Goal: Task Accomplishment & Management: Use online tool/utility

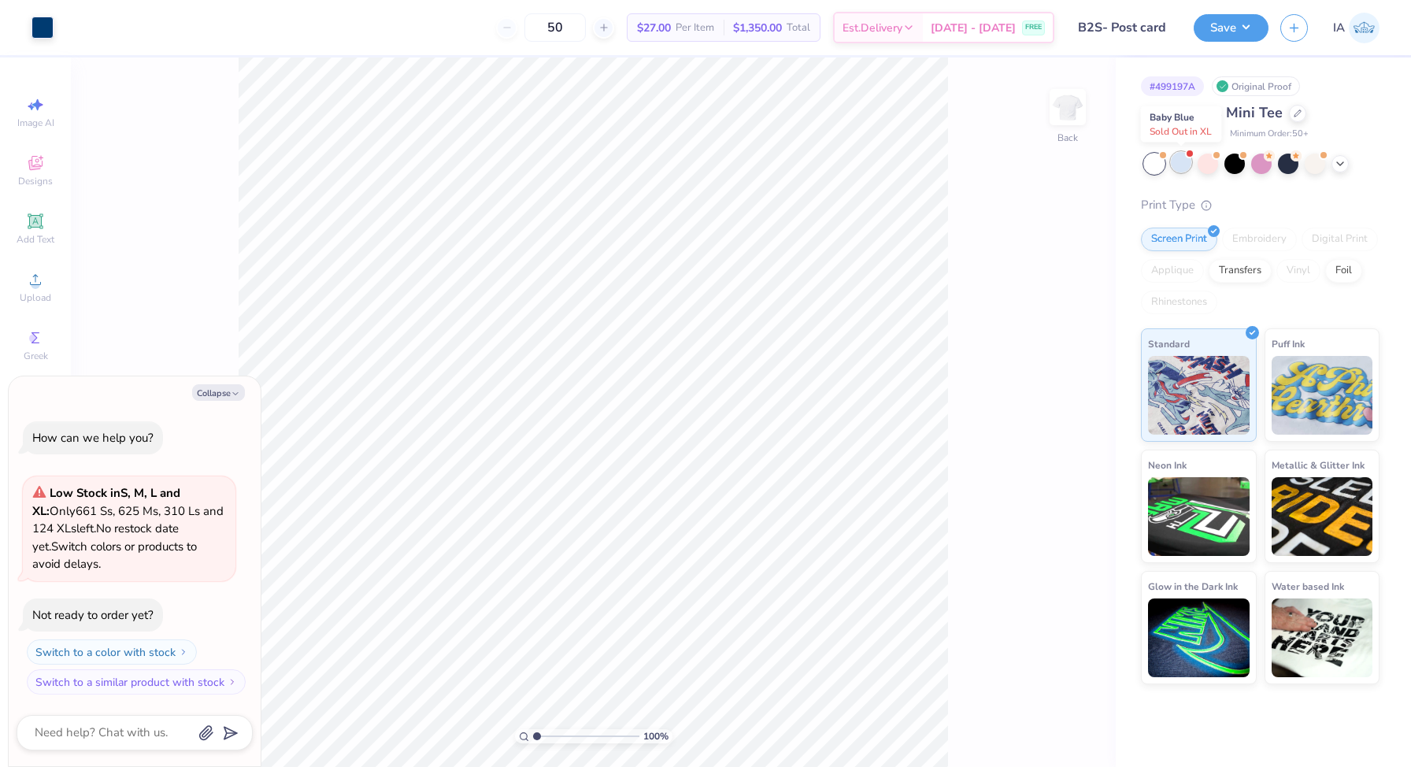
click at [1181, 160] on div at bounding box center [1180, 162] width 20 height 20
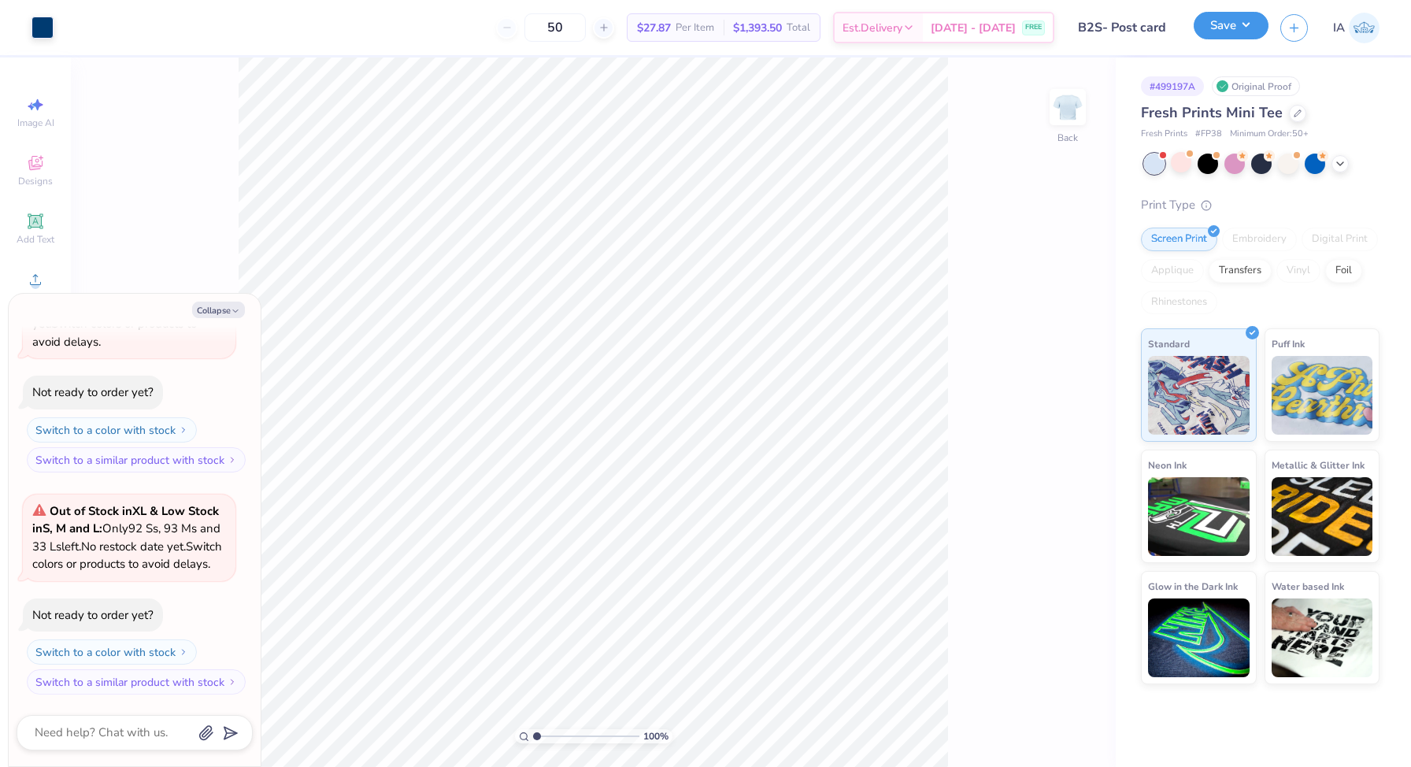
click at [1212, 37] on button "Save" at bounding box center [1230, 26] width 75 height 28
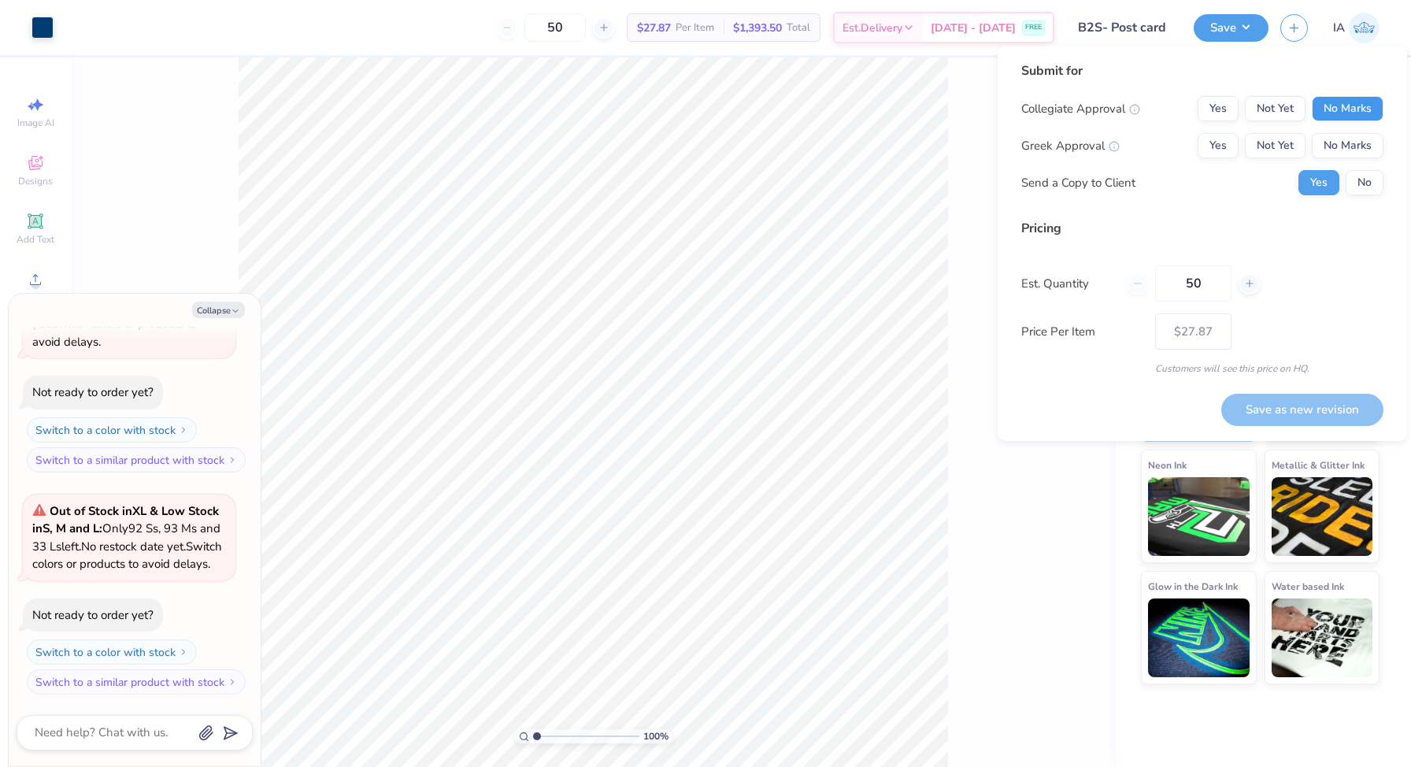
click at [1331, 114] on button "No Marks" at bounding box center [1347, 108] width 72 height 25
click at [1219, 139] on button "Yes" at bounding box center [1217, 145] width 41 height 25
click at [1355, 173] on button "No" at bounding box center [1364, 182] width 38 height 25
type textarea "x"
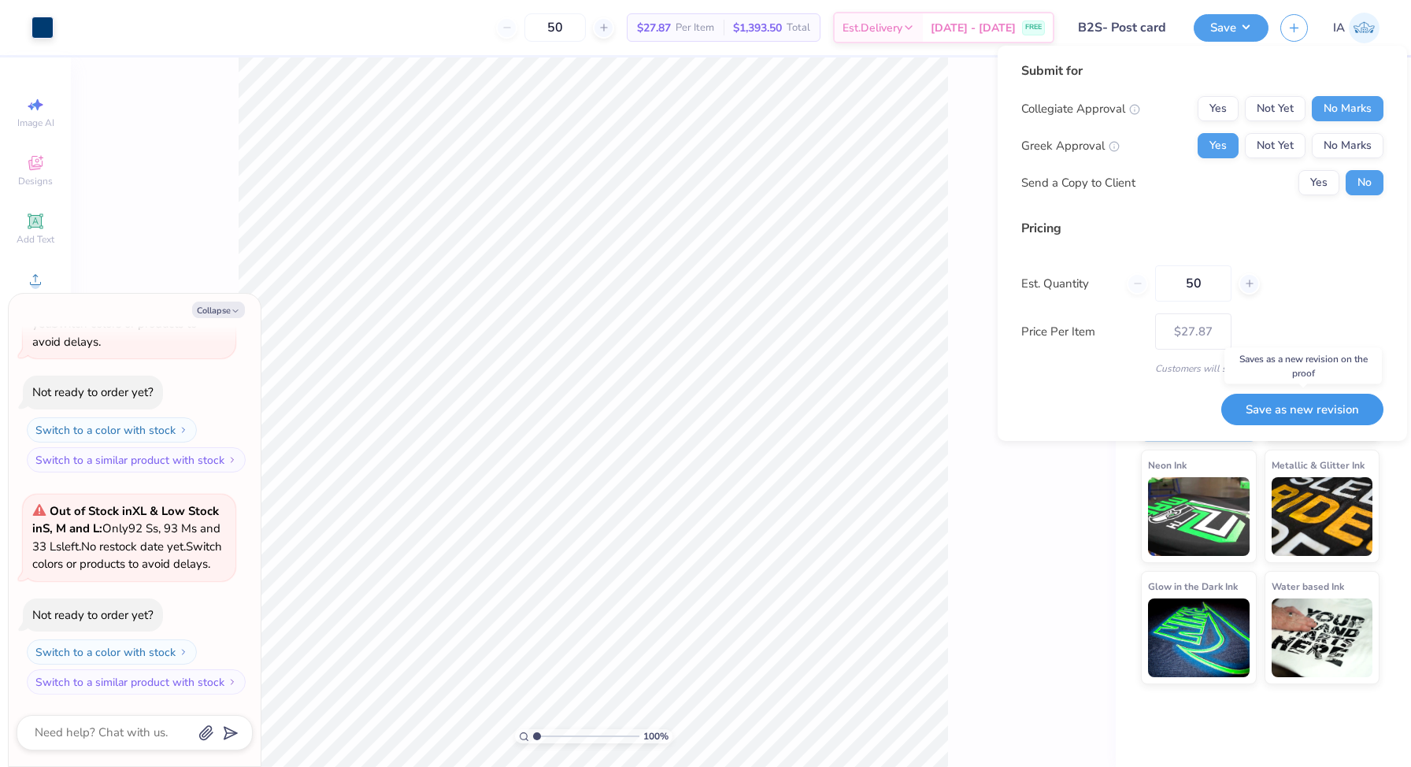
click at [1316, 410] on button "Save as new revision" at bounding box center [1302, 410] width 162 height 32
type input "$27.87"
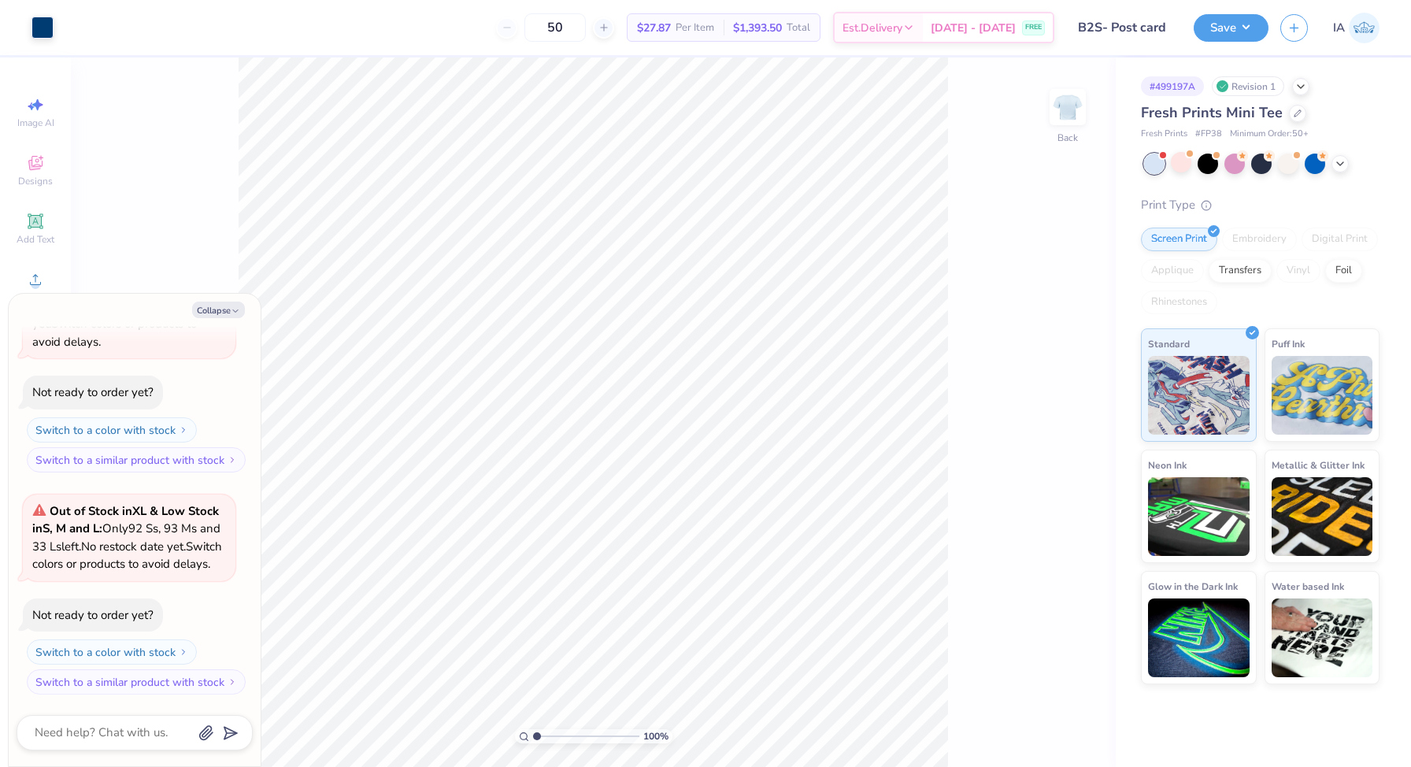
click at [1348, 165] on div at bounding box center [1261, 163] width 235 height 20
click at [1335, 164] on icon at bounding box center [1339, 162] width 13 height 13
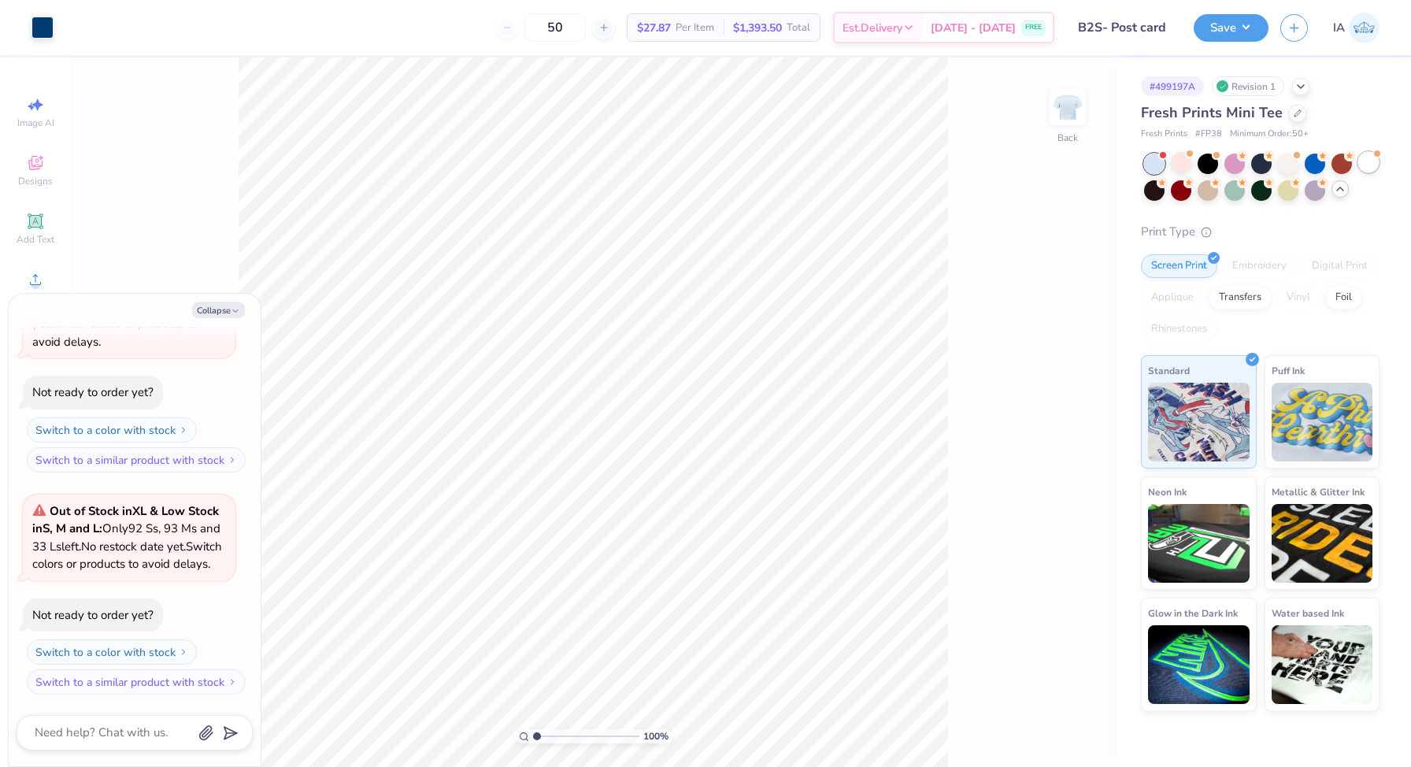
click at [1369, 163] on div at bounding box center [1368, 162] width 20 height 20
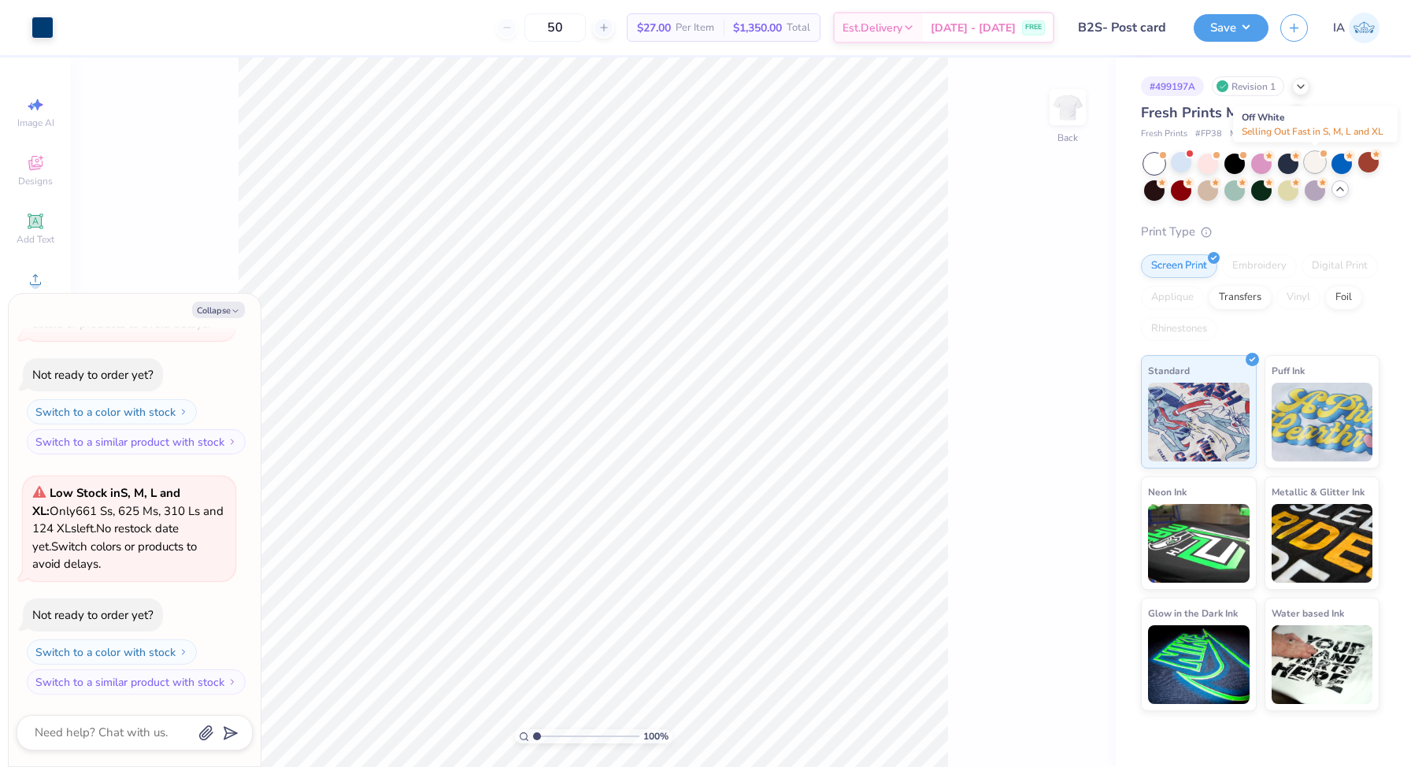
click at [1315, 159] on div at bounding box center [1314, 162] width 20 height 20
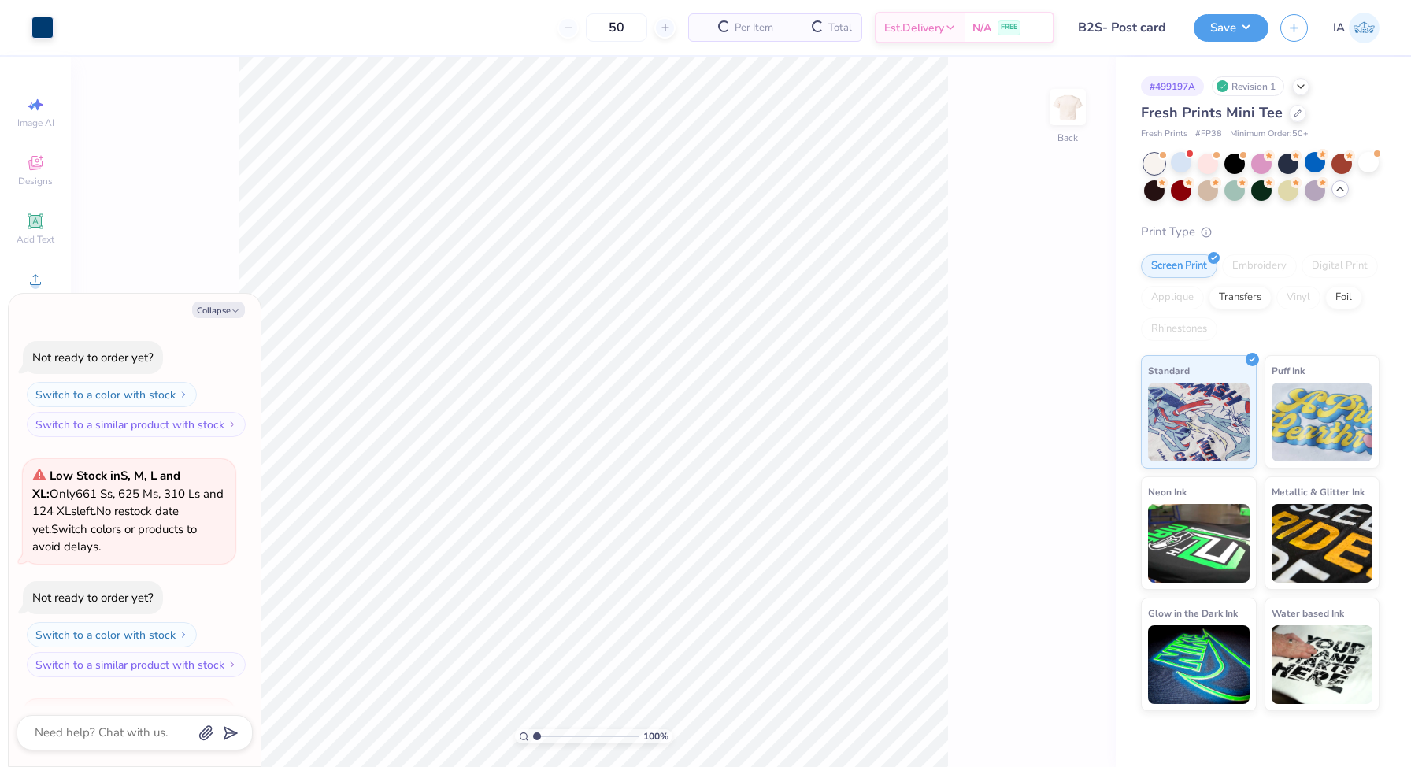
scroll to position [638, 0]
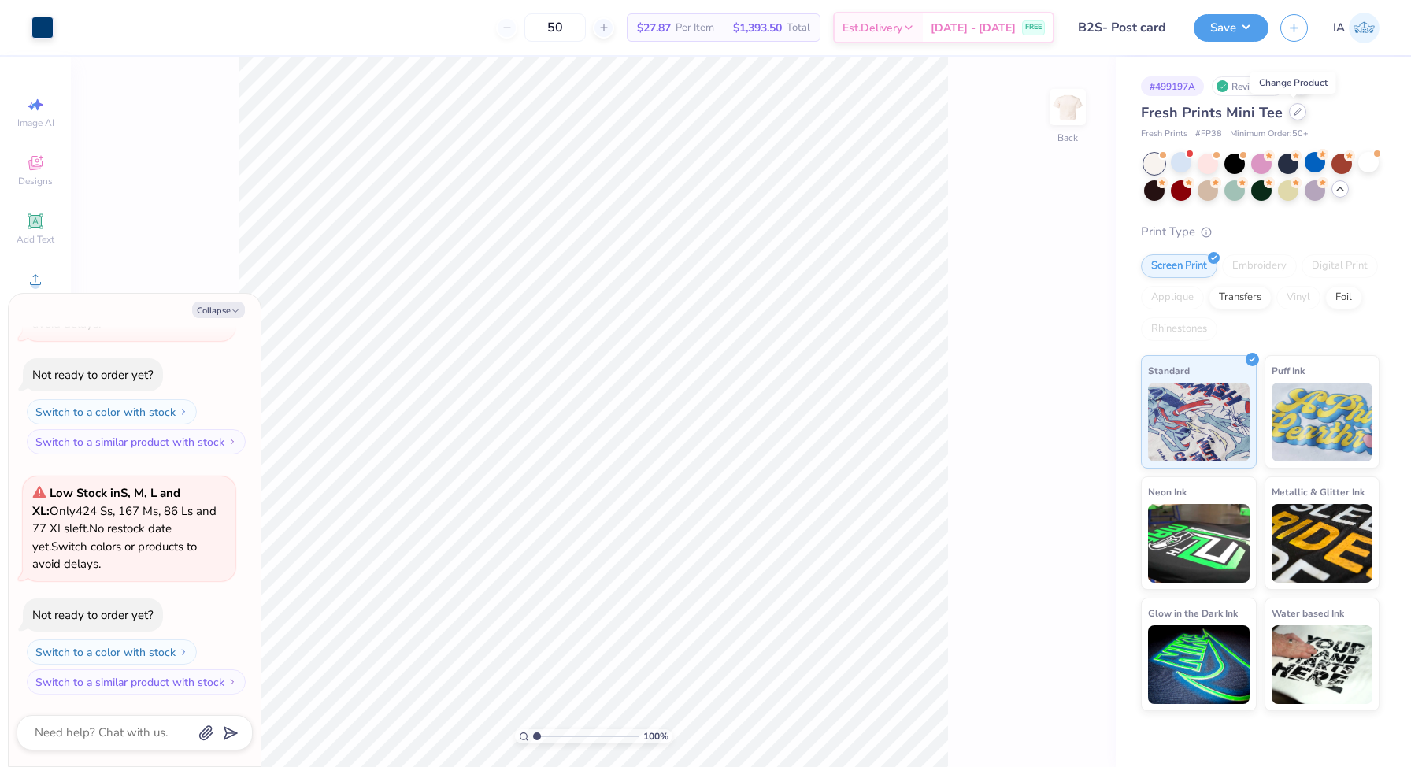
click at [1297, 113] on div at bounding box center [1297, 111] width 17 height 17
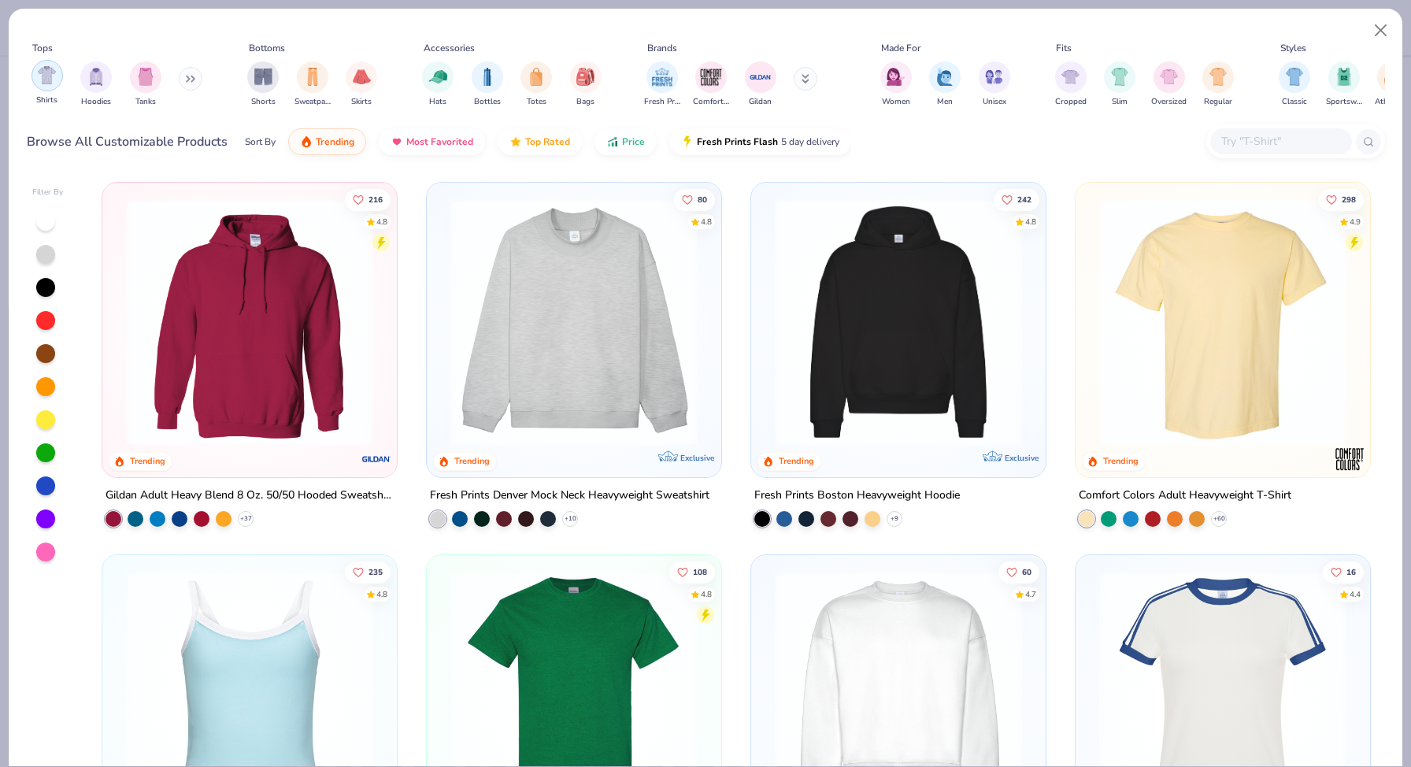
click at [41, 76] on img "filter for Shirts" at bounding box center [47, 75] width 18 height 18
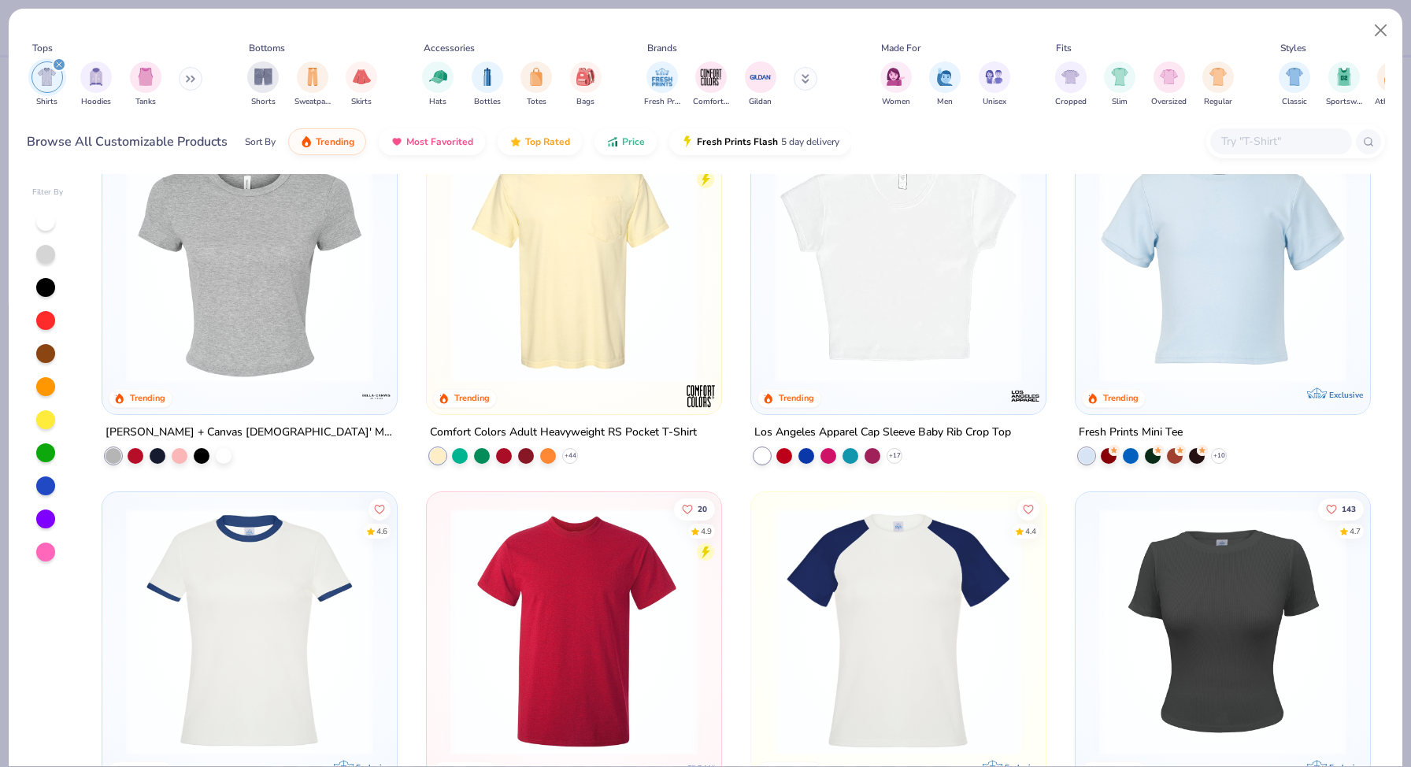
scroll to position [436, 0]
click at [242, 315] on img at bounding box center [249, 258] width 263 height 247
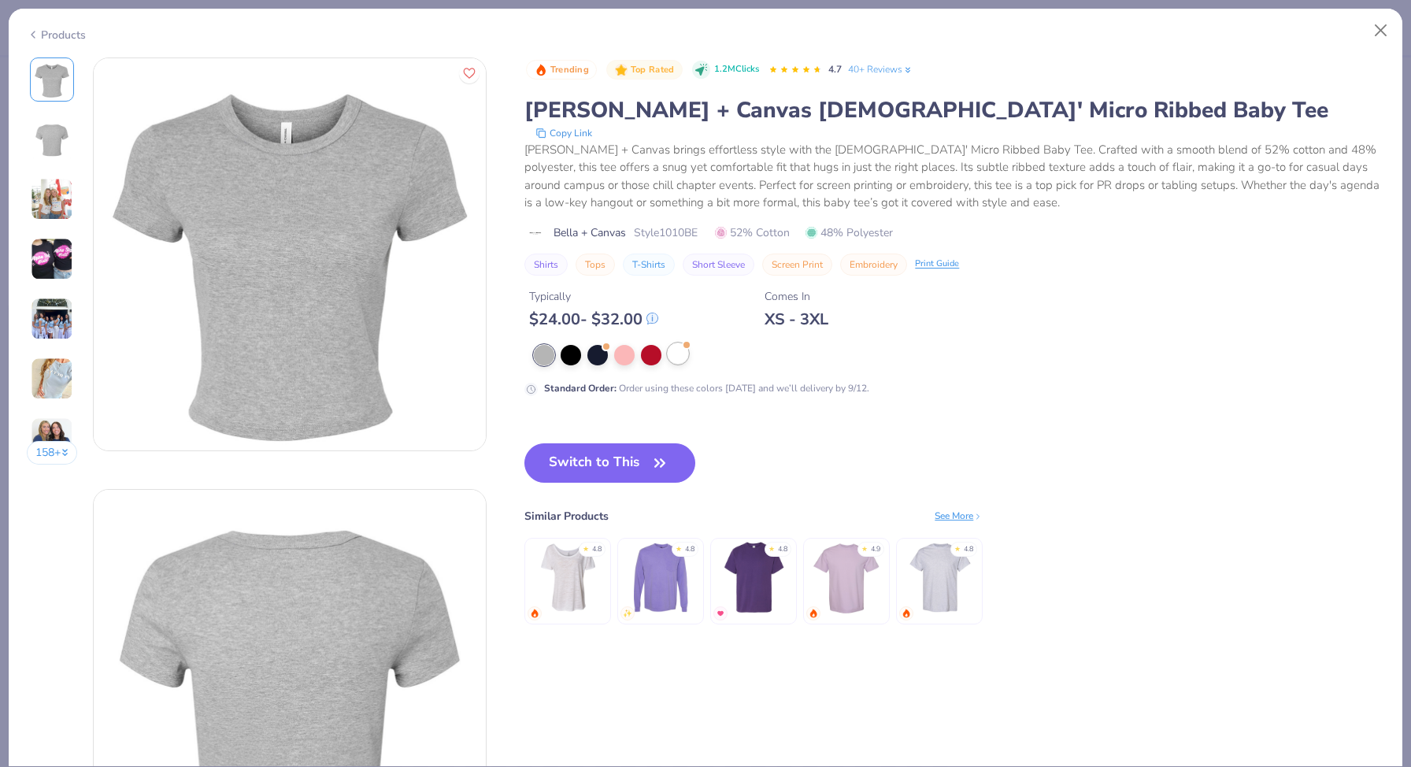
click at [675, 354] on div at bounding box center [678, 353] width 20 height 20
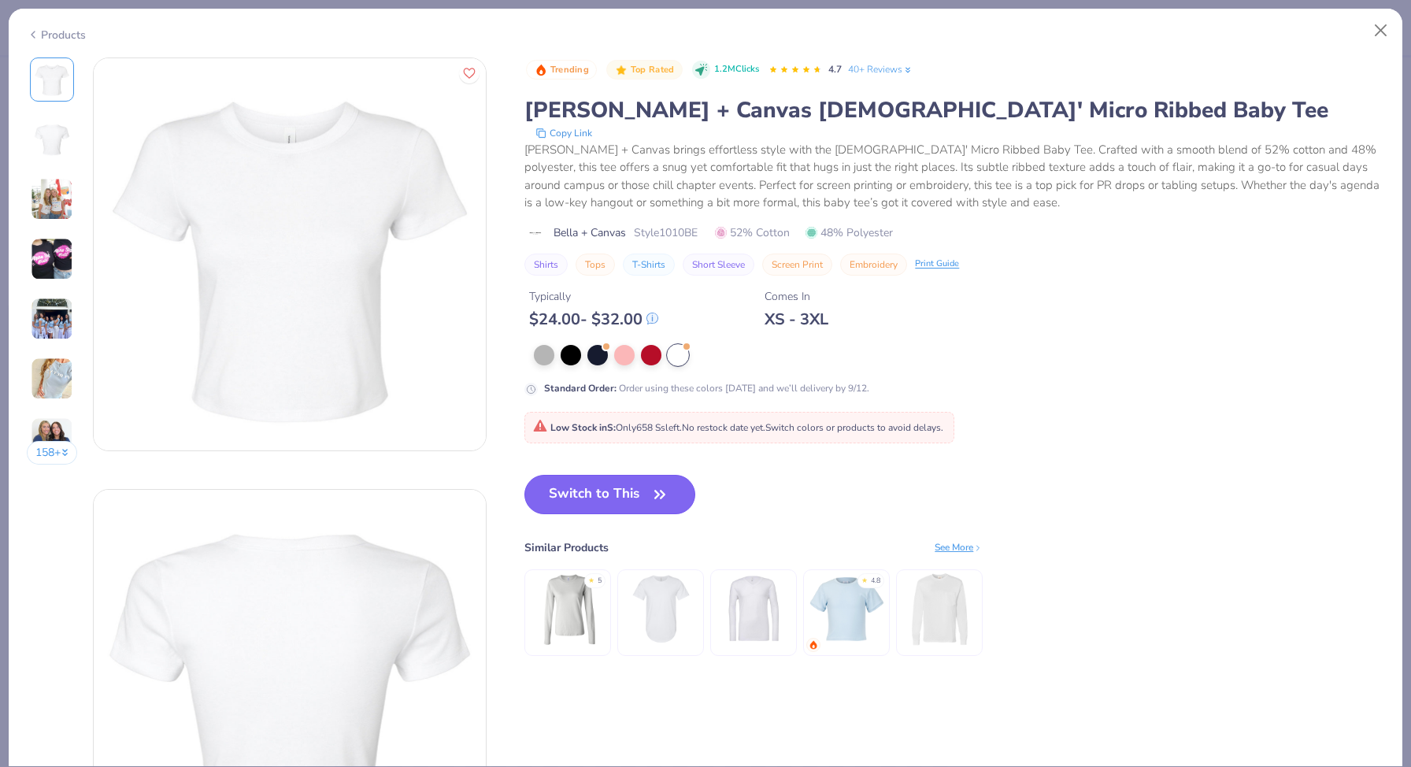
click at [647, 487] on button "Switch to This" at bounding box center [609, 494] width 171 height 39
click at [605, 486] on button "Switch to This" at bounding box center [609, 494] width 171 height 39
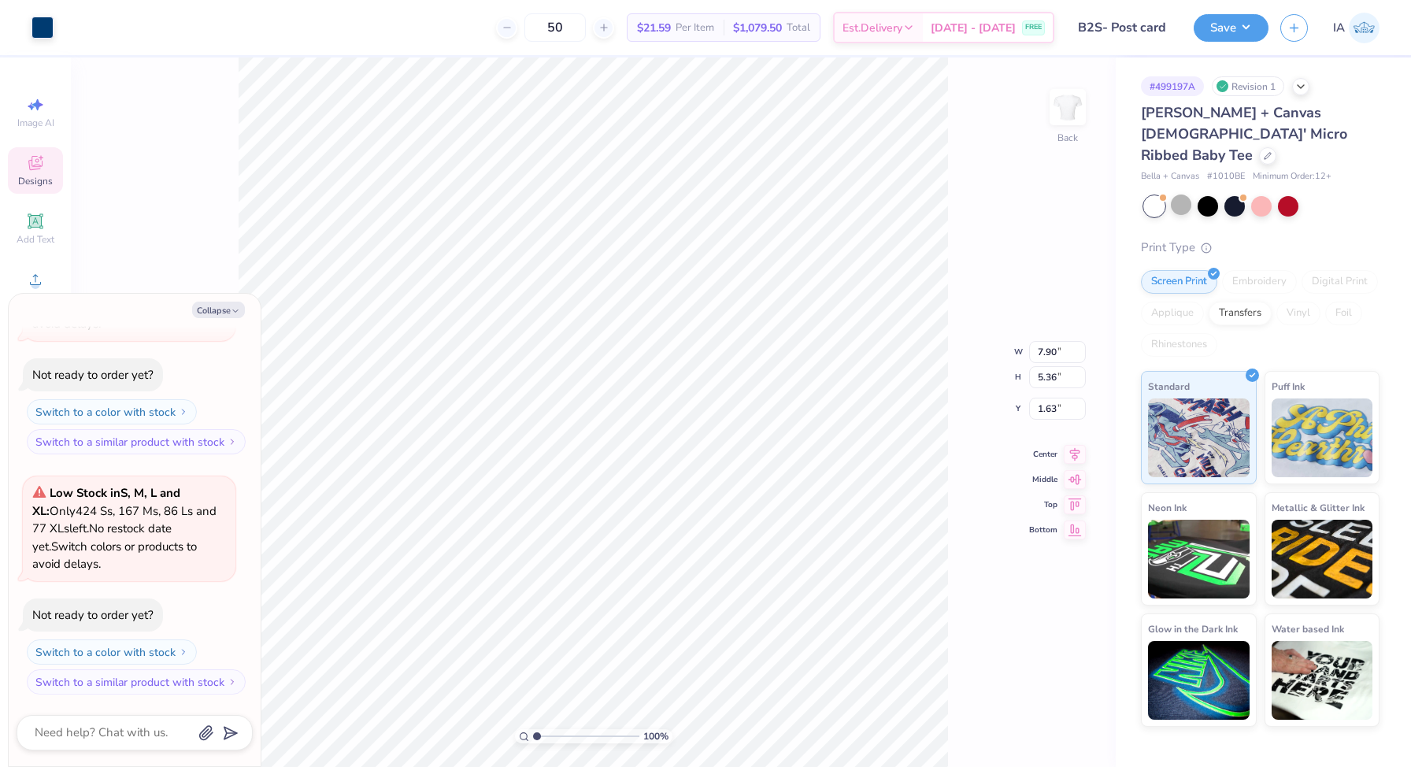
type textarea "x"
type input "3.00"
type textarea "x"
type input "8.47"
type input "5.74"
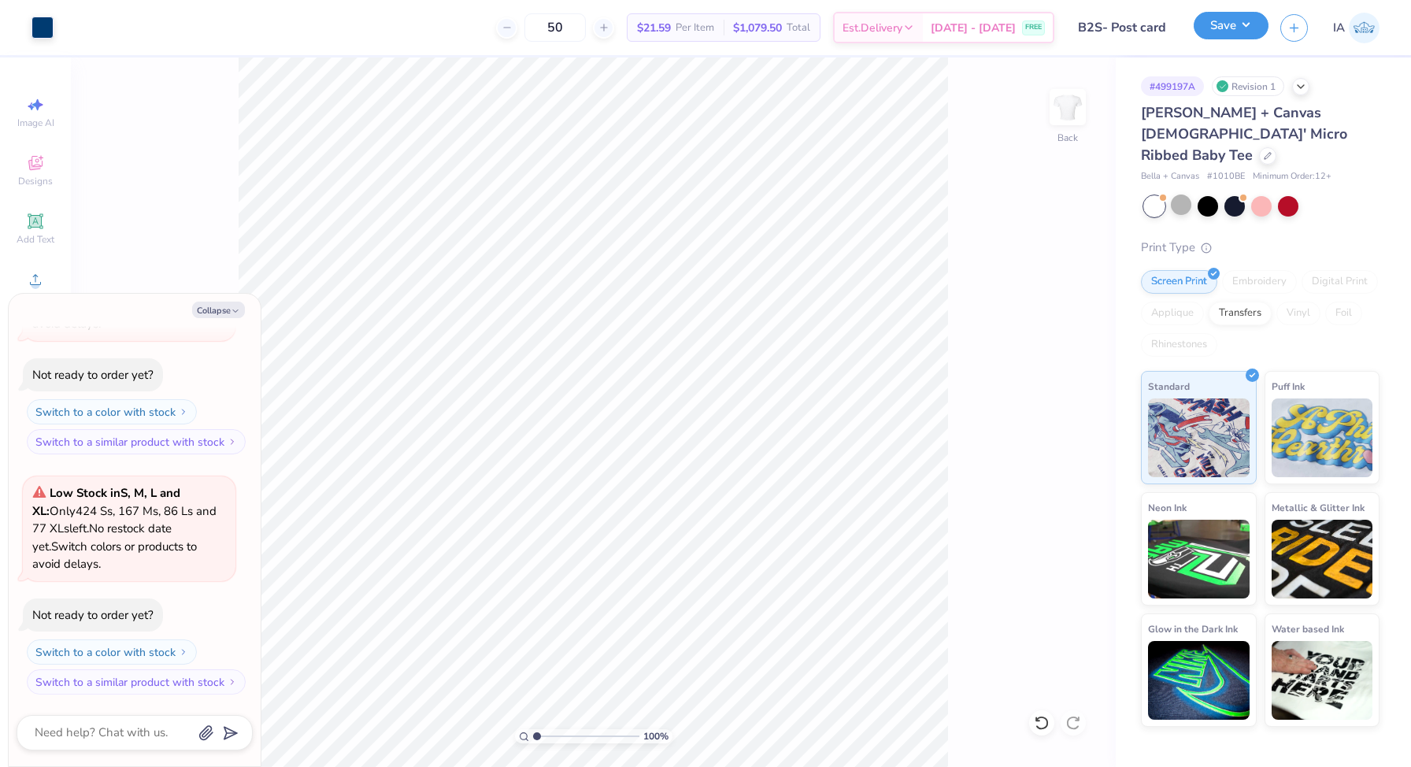
click at [1230, 28] on button "Save" at bounding box center [1230, 26] width 75 height 28
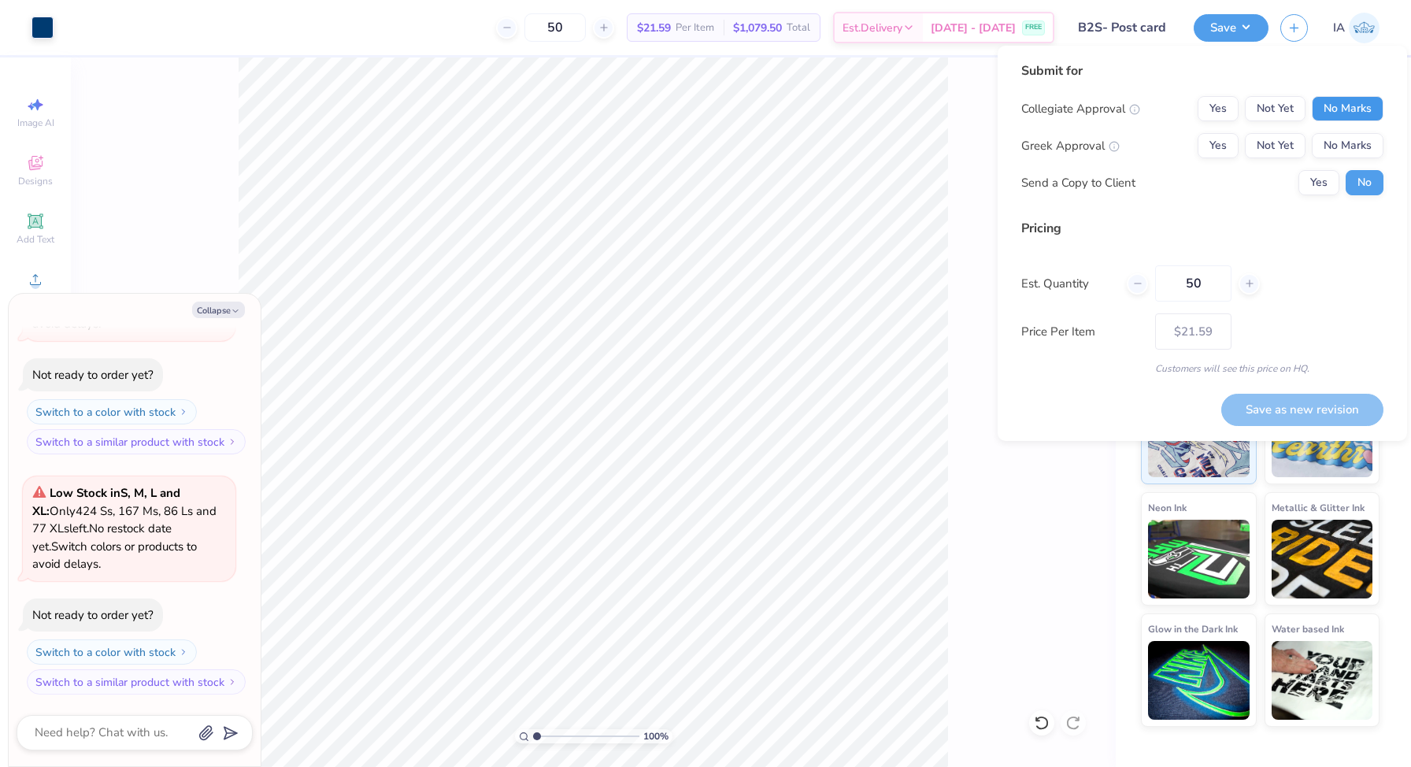
click at [1336, 109] on button "No Marks" at bounding box center [1347, 108] width 72 height 25
click at [1230, 140] on button "Yes" at bounding box center [1217, 145] width 41 height 25
click at [994, 423] on div "100 % Back" at bounding box center [593, 411] width 1045 height 709
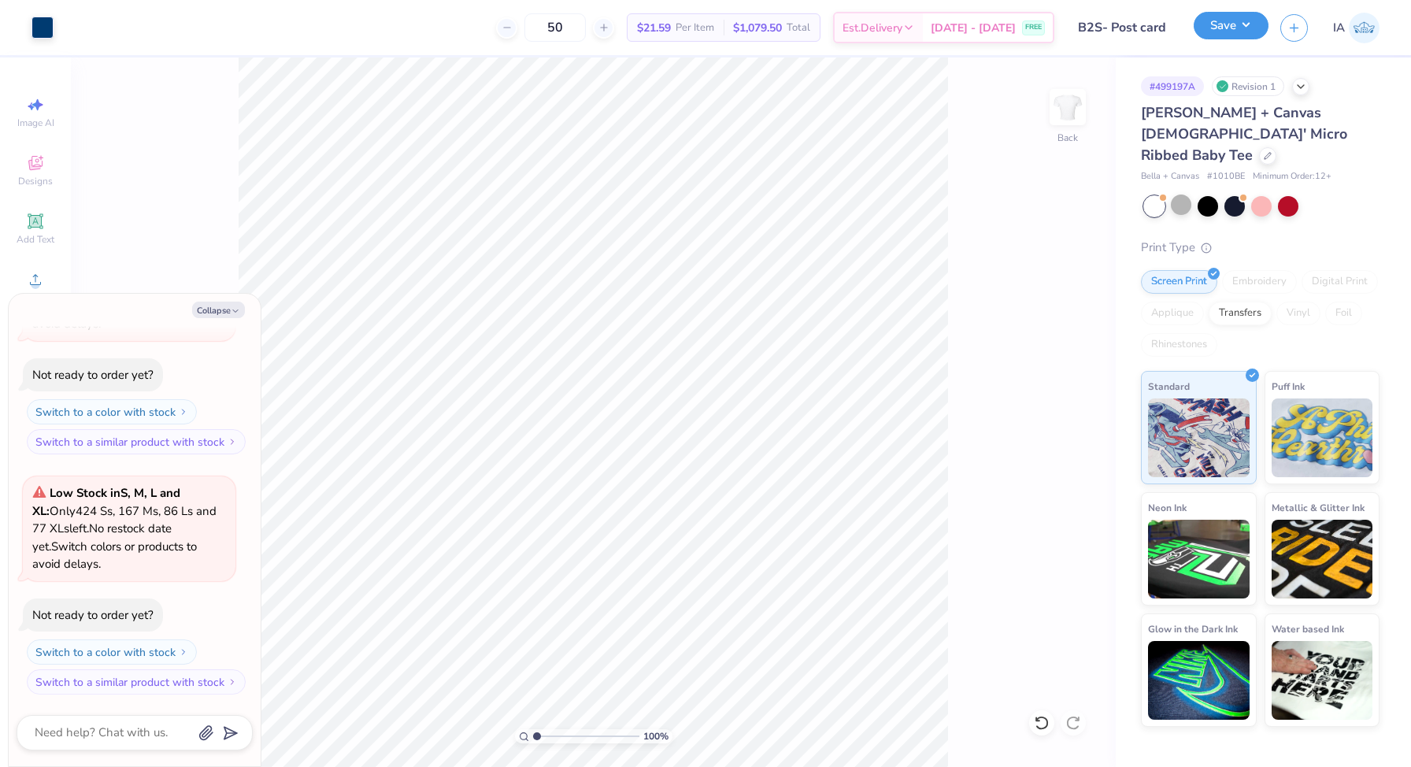
click at [1237, 17] on button "Save" at bounding box center [1230, 26] width 75 height 28
type textarea "x"
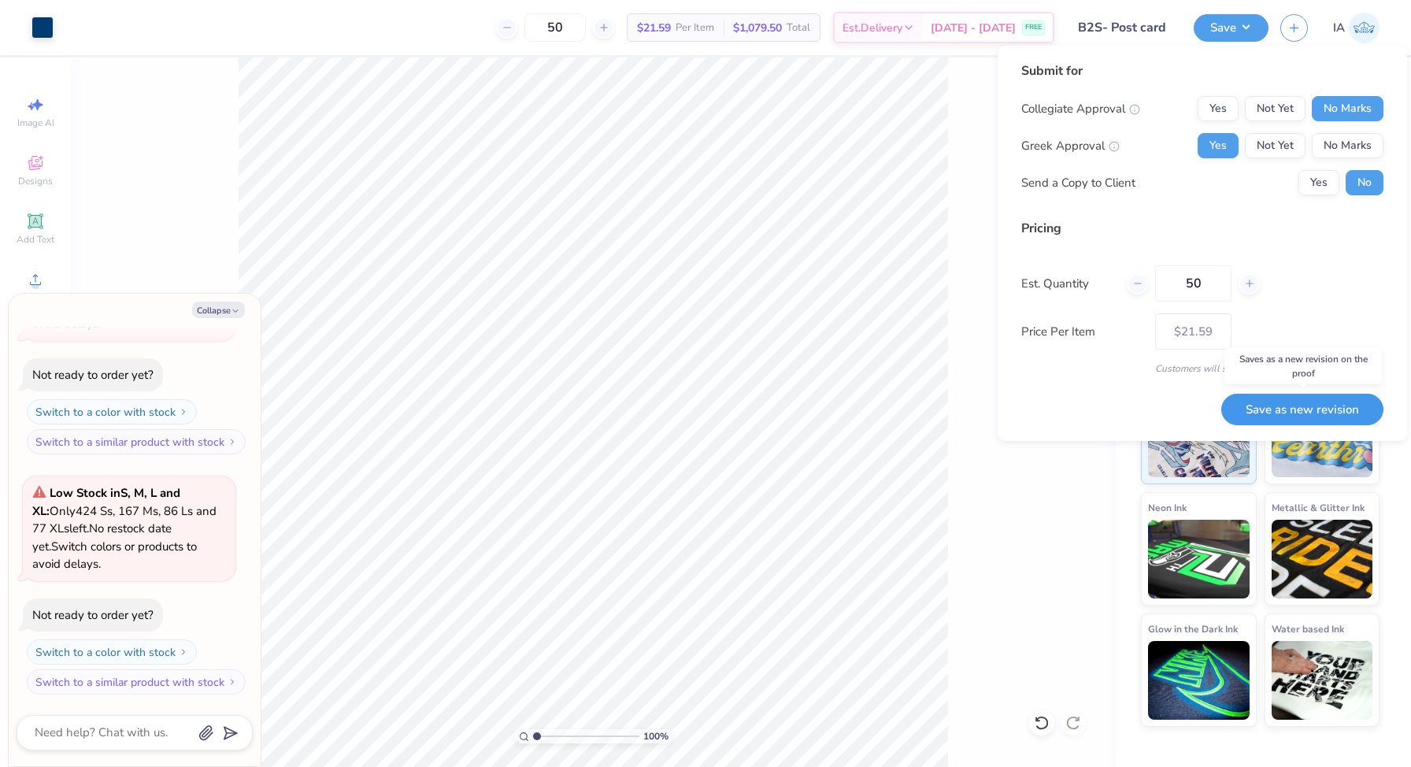
click at [1294, 398] on button "Save as new revision" at bounding box center [1302, 410] width 162 height 32
type input "$21.59"
type textarea "x"
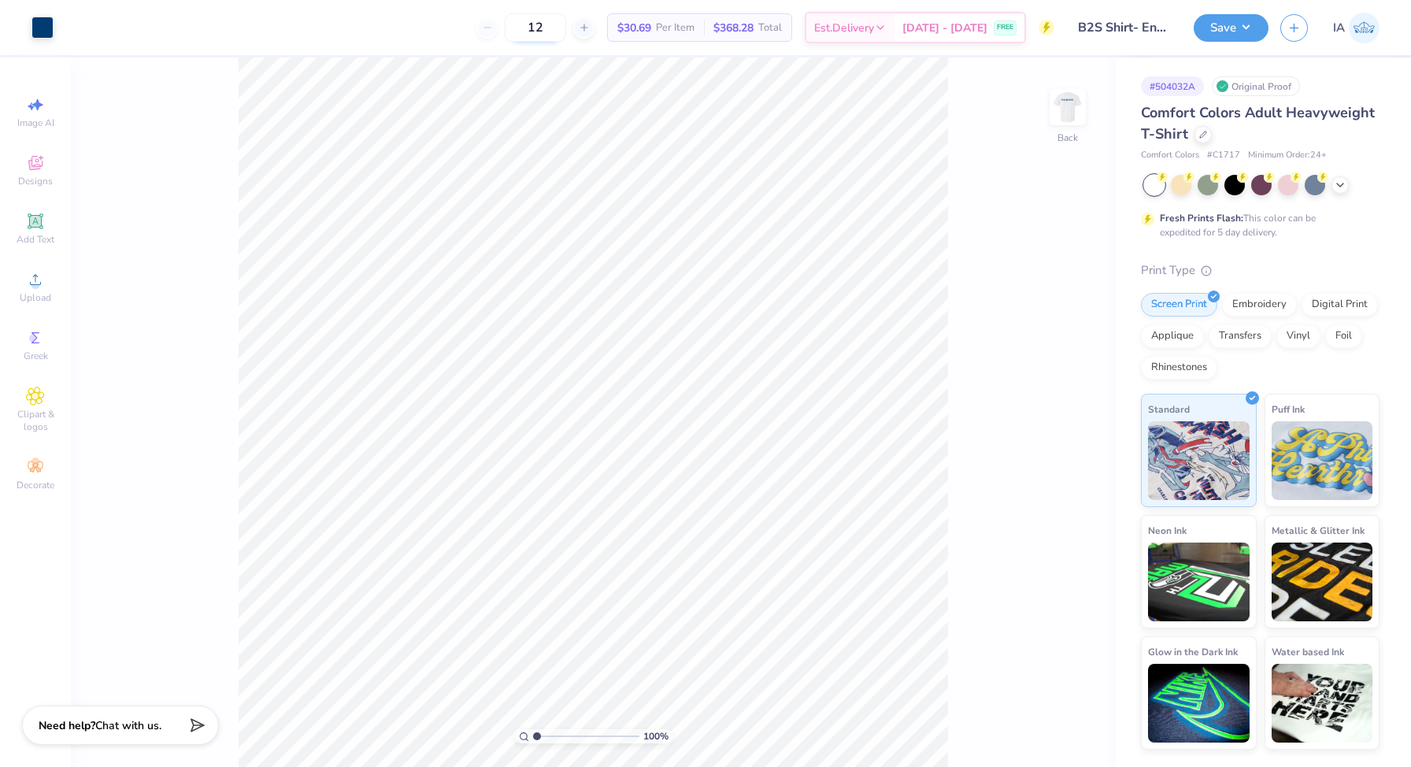
click at [566, 31] on input "12" at bounding box center [535, 27] width 61 height 28
click at [1332, 309] on div "Digital Print" at bounding box center [1339, 302] width 76 height 24
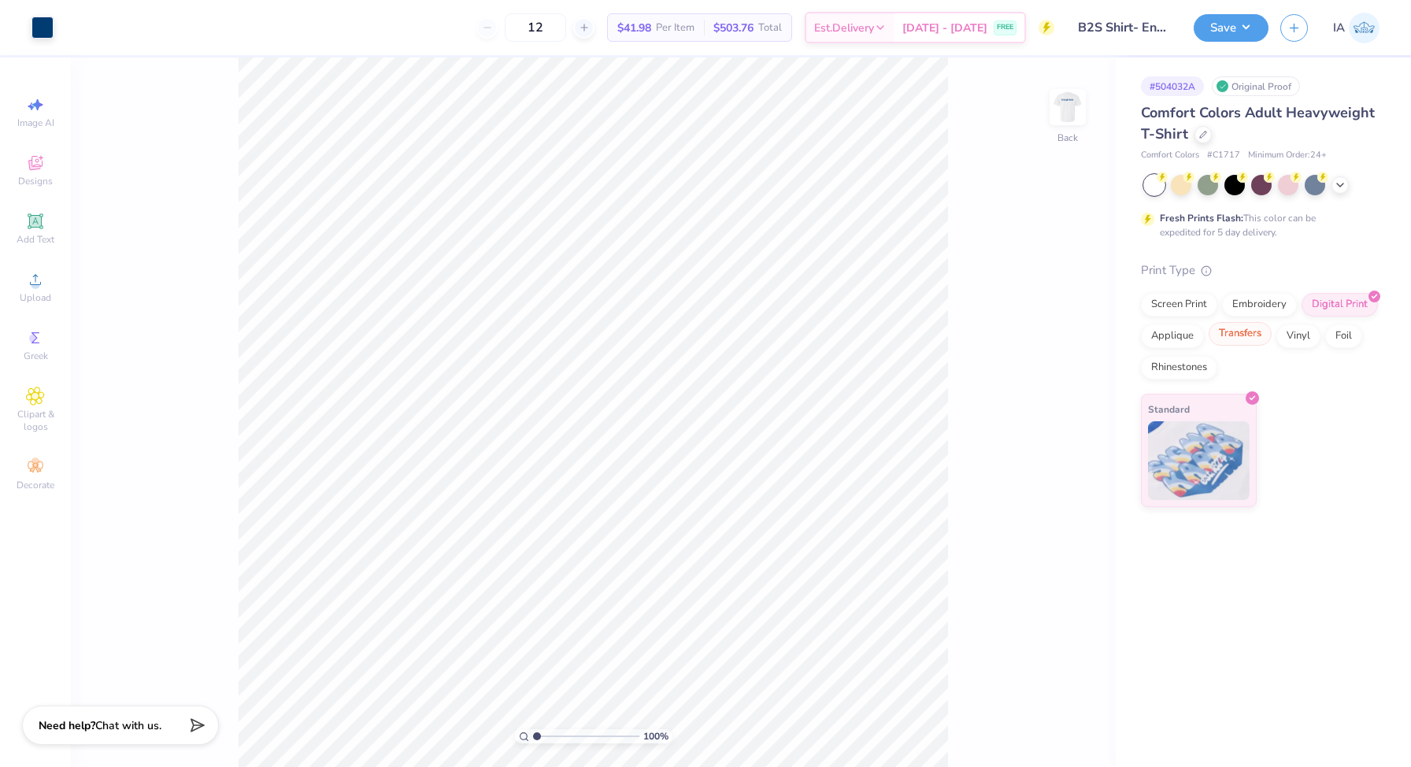
click at [1230, 331] on div "Transfers" at bounding box center [1239, 334] width 63 height 24
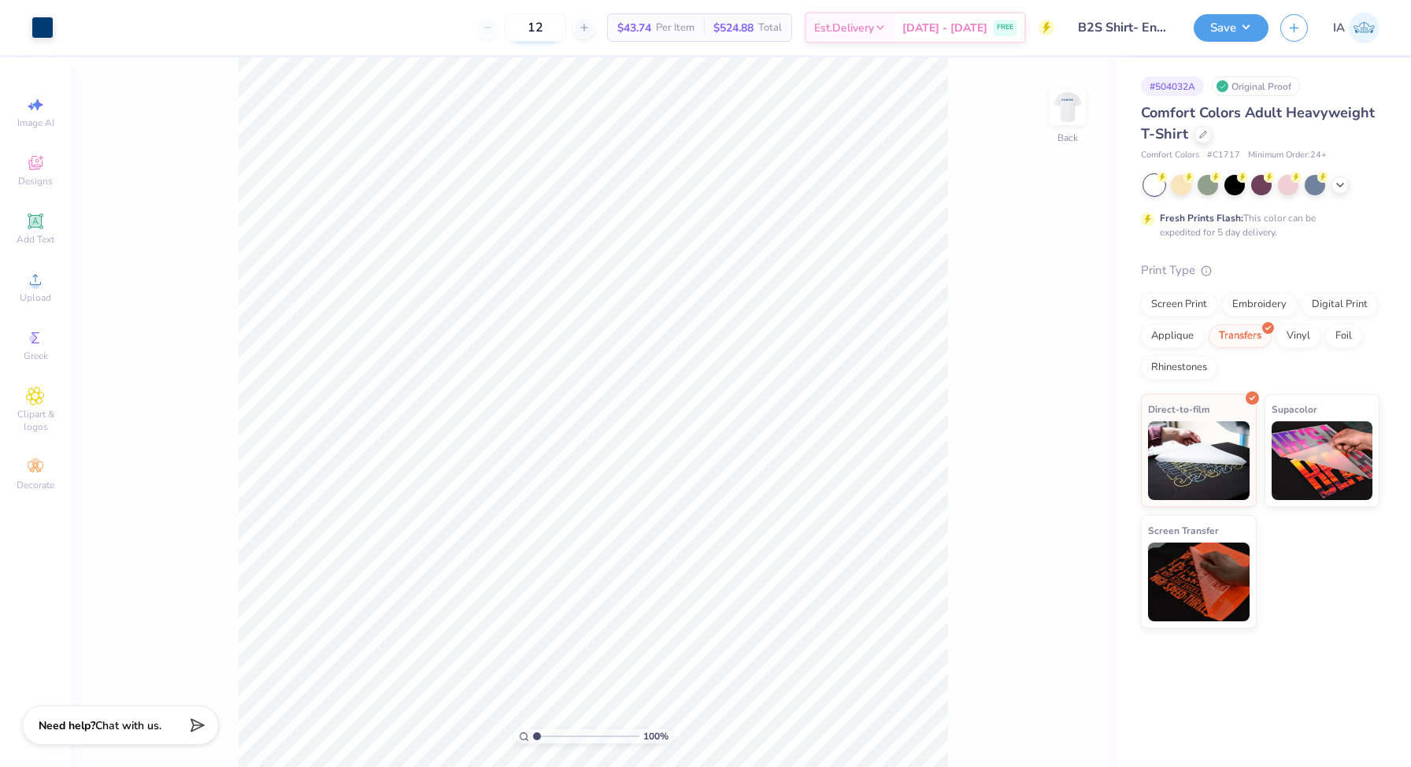
click at [561, 25] on input "12" at bounding box center [535, 27] width 61 height 28
click at [1182, 309] on div "Screen Print" at bounding box center [1179, 305] width 76 height 24
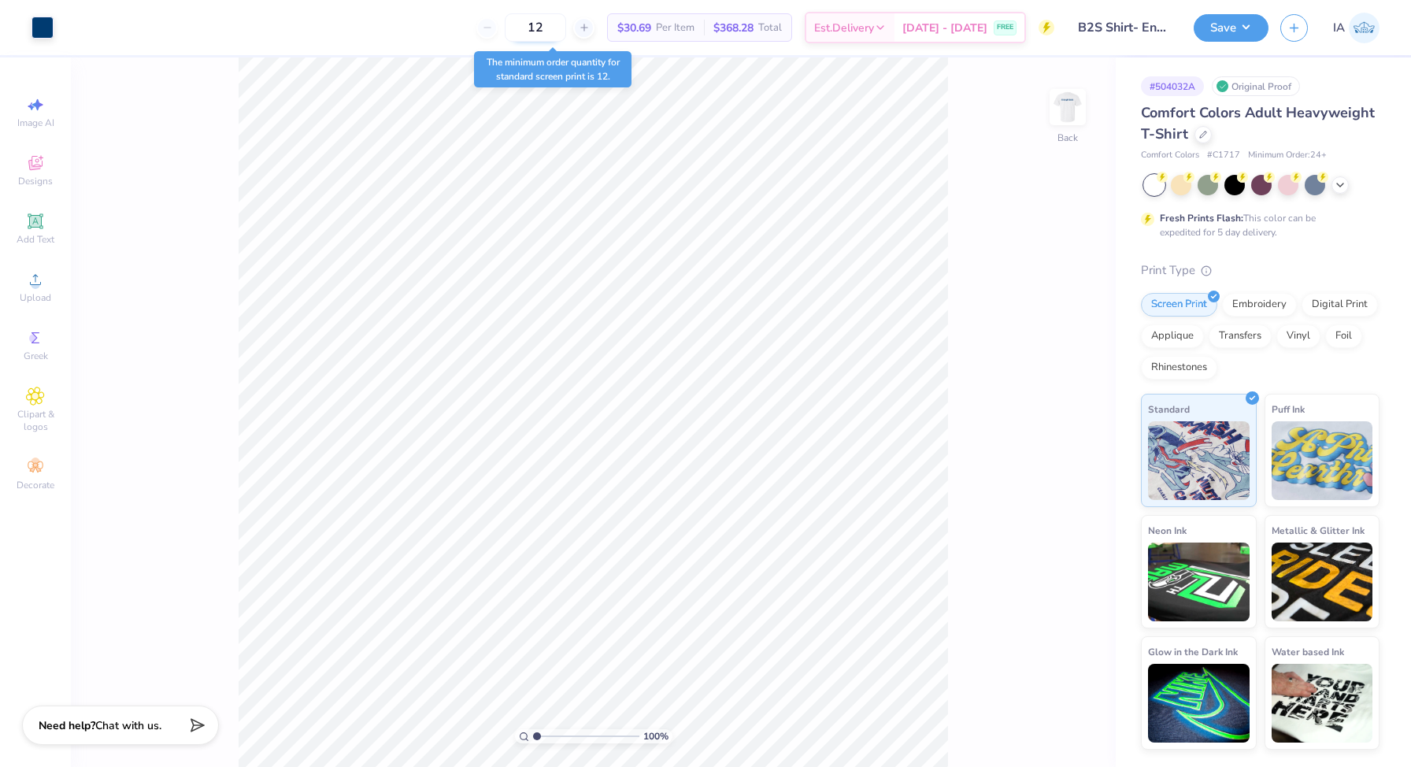
click at [563, 24] on input "12" at bounding box center [535, 27] width 61 height 28
type input "12"
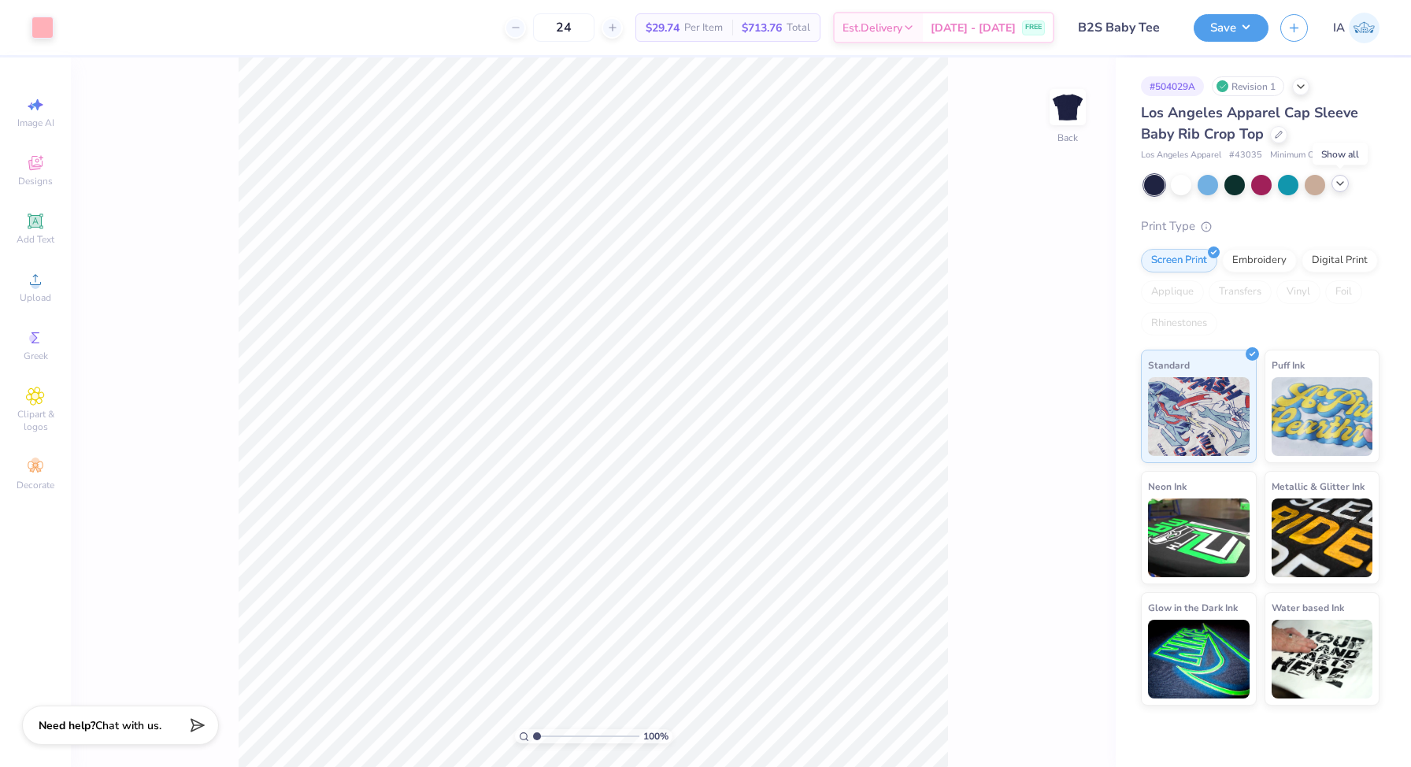
click at [1333, 185] on icon at bounding box center [1339, 183] width 13 height 13
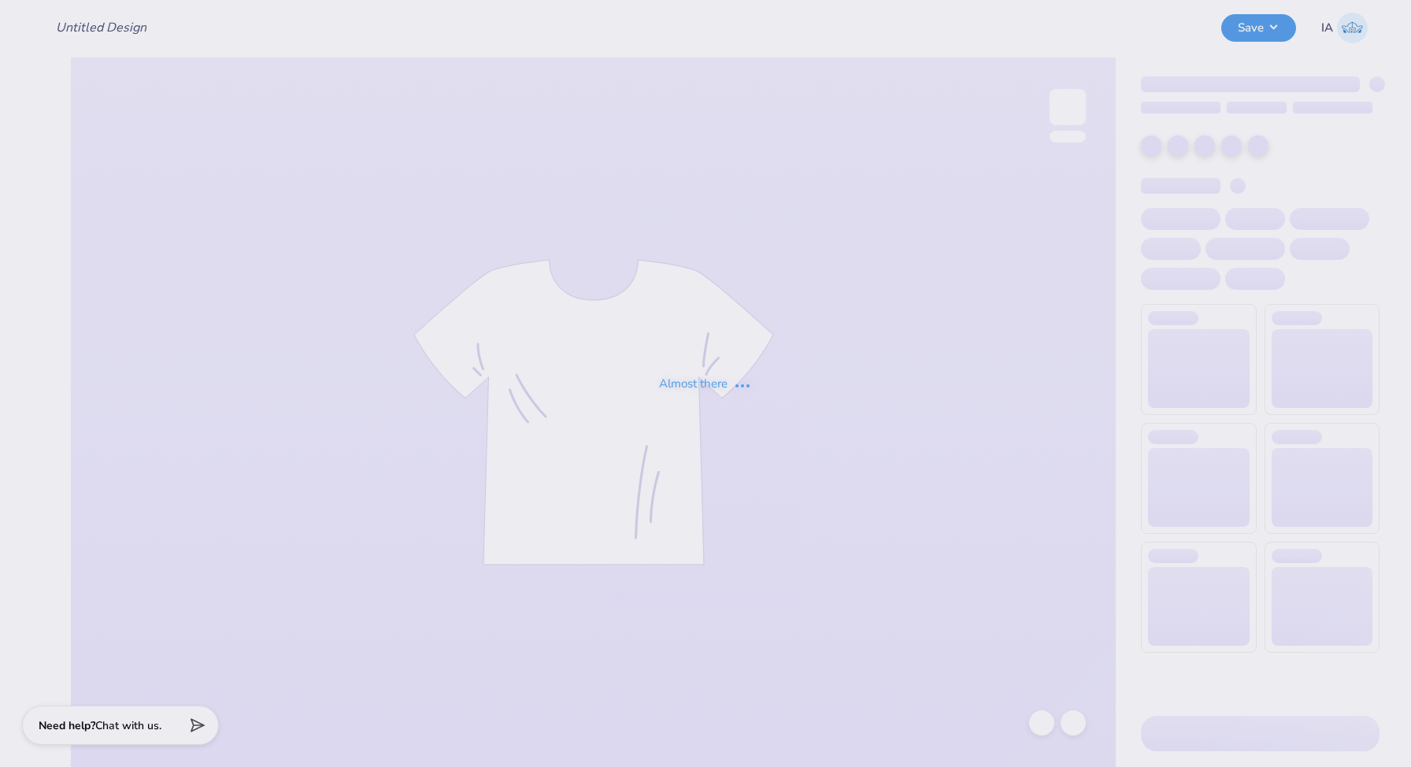
type input "B2S Baby Tee"
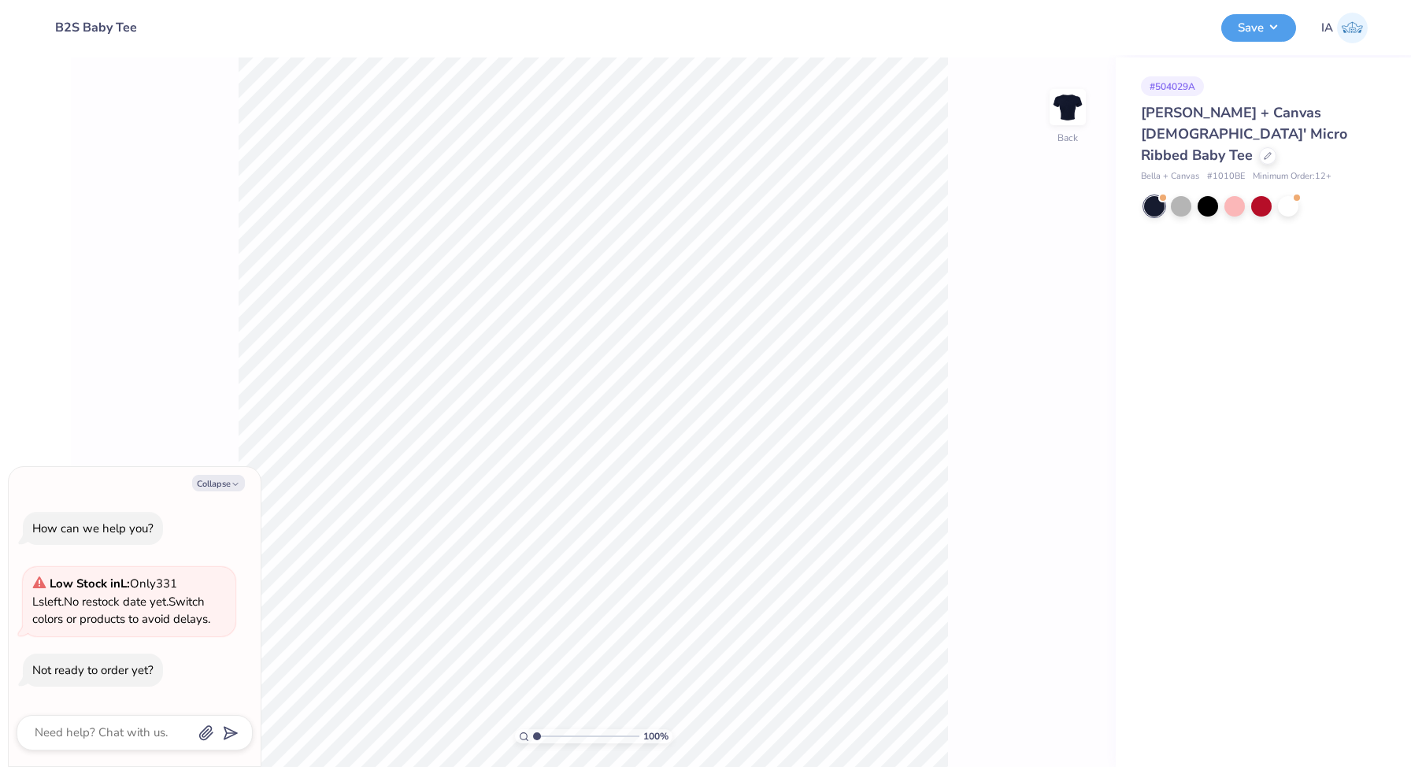
type textarea "x"
